Goal: Information Seeking & Learning: Check status

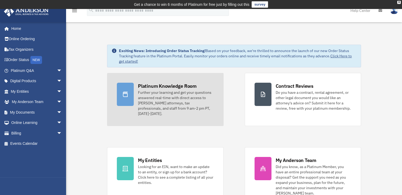
click at [171, 97] on div "Further your learning and get your questions answered real-time with direct acc…" at bounding box center [176, 103] width 76 height 26
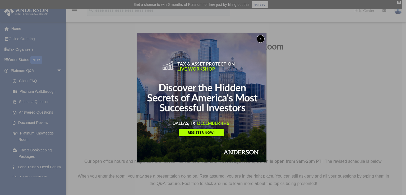
click at [22, 36] on div "x" at bounding box center [203, 97] width 406 height 195
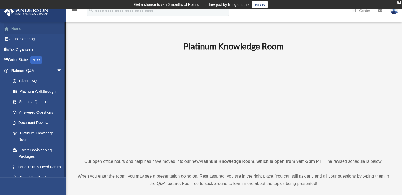
click at [16, 28] on link "Home" at bounding box center [37, 28] width 66 height 11
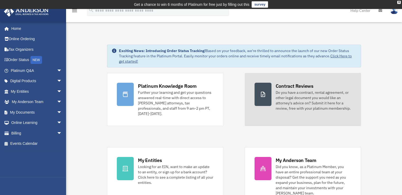
click at [323, 101] on div "Do you have a contract, rental agreement, or other legal document you would lik…" at bounding box center [313, 100] width 76 height 21
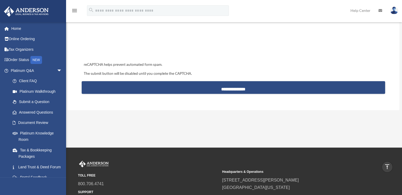
scroll to position [528, 0]
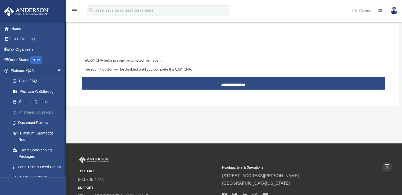
click at [43, 110] on link "Answered Questions" at bounding box center [38, 112] width 63 height 11
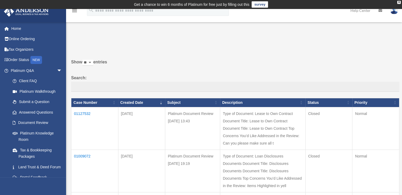
click at [82, 112] on td "01127532" at bounding box center [94, 128] width 47 height 43
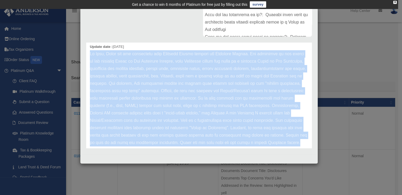
scroll to position [37, 0]
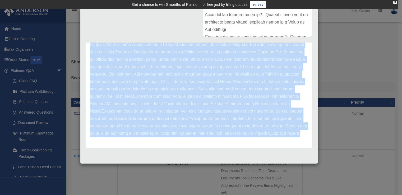
drag, startPoint x: 90, startPoint y: 74, endPoint x: 212, endPoint y: 137, distance: 137.7
click at [218, 141] on div "Update date : 10-01-2025" at bounding box center [199, 89] width 226 height 118
copy p "Hi Joel, Thank you for submitting your Document Review through the Platinum Por…"
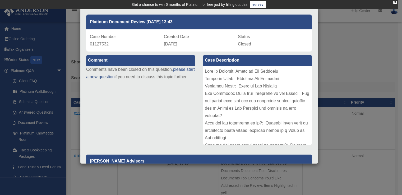
scroll to position [0, 0]
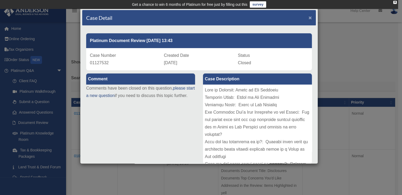
click at [308, 19] on span "×" at bounding box center [309, 18] width 3 height 6
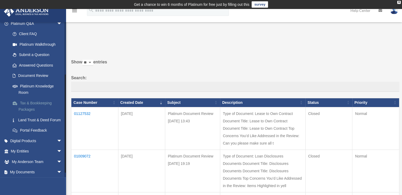
scroll to position [79, 0]
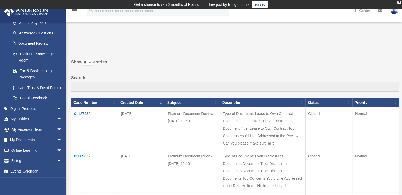
click at [396, 10] on img at bounding box center [394, 11] width 8 height 8
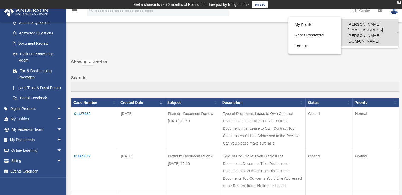
click at [370, 26] on link "[PERSON_NAME][EMAIL_ADDRESS][PERSON_NAME][DOMAIN_NAME]" at bounding box center [369, 32] width 57 height 27
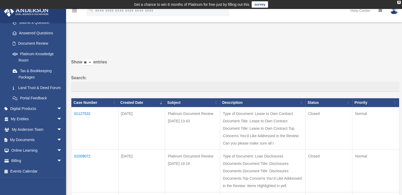
click at [392, 12] on img at bounding box center [394, 11] width 8 height 8
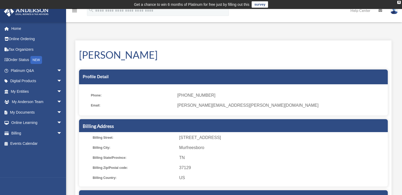
click at [395, 10] on img at bounding box center [394, 11] width 8 height 8
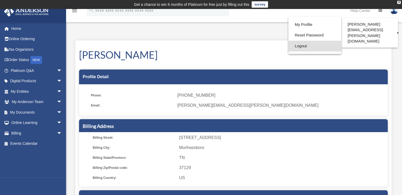
click at [302, 45] on link "Logout" at bounding box center [314, 46] width 53 height 11
